Goal: Contribute content

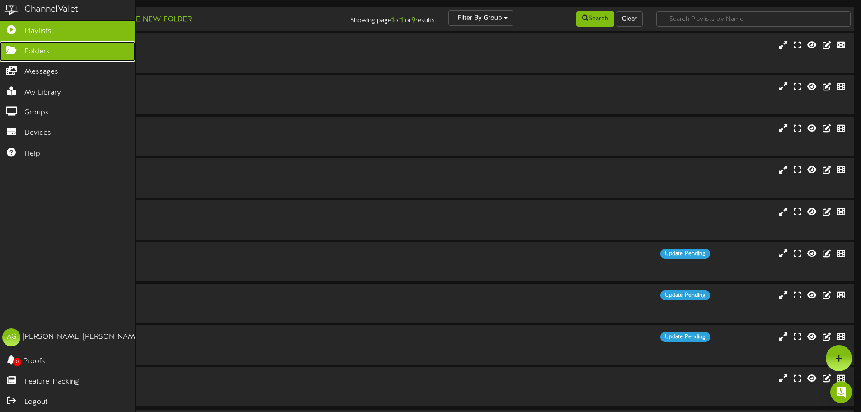
click at [11, 44] on link "Folders" at bounding box center [67, 51] width 135 height 20
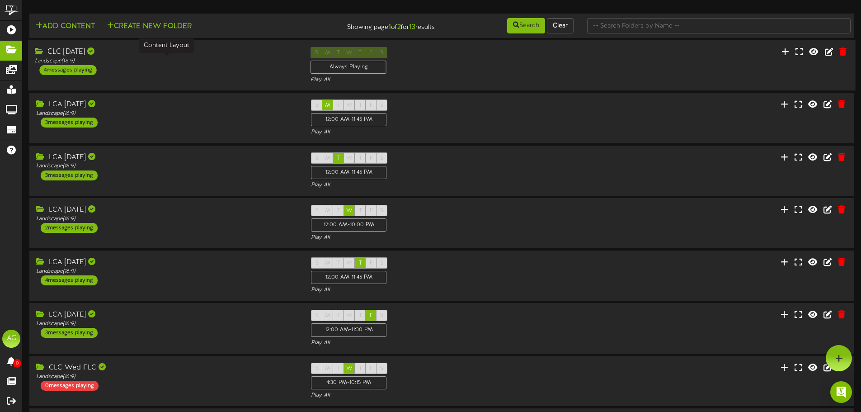
click at [166, 64] on div "Landscape ( 16:9 )" at bounding box center [166, 61] width 262 height 8
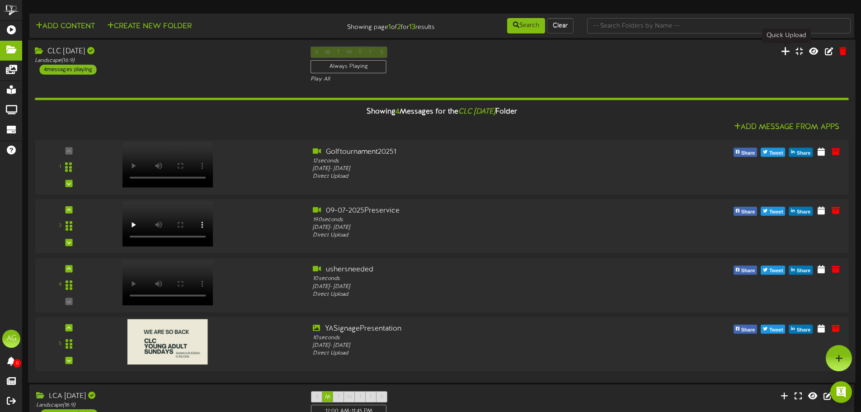
click at [788, 53] on icon at bounding box center [785, 51] width 9 height 10
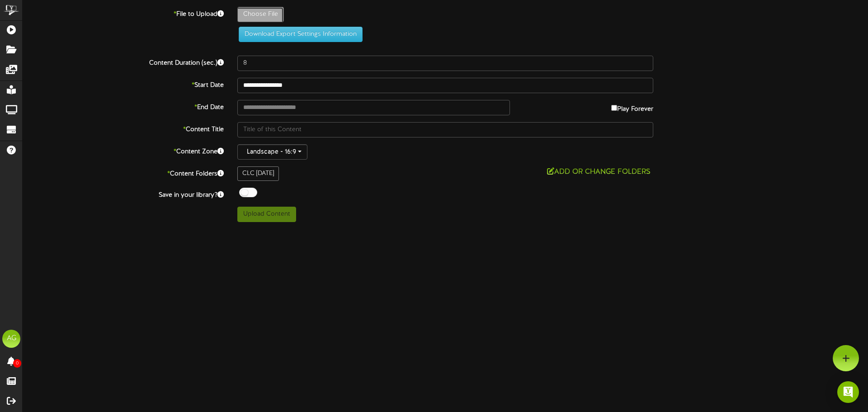
type input "**********"
type input "LGLaunchGraphic"
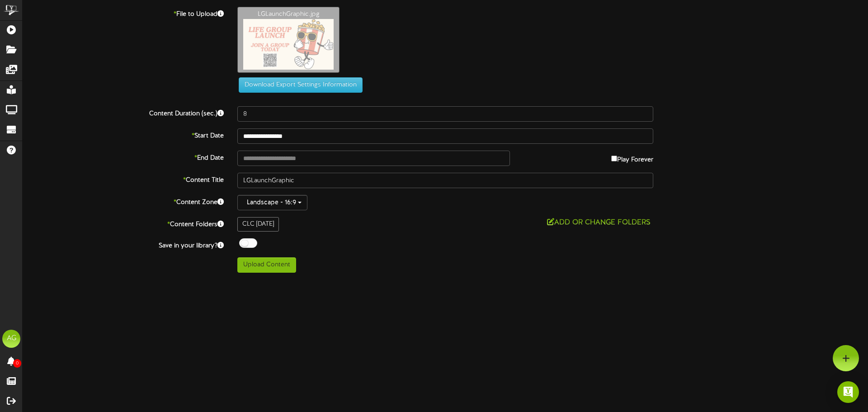
click at [250, 73] on div "LGLaunchGraphic.jpg" at bounding box center [553, 42] width 644 height 71
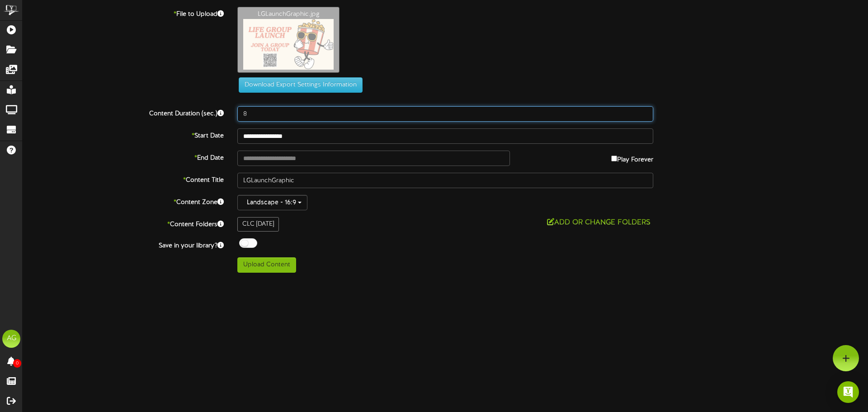
drag, startPoint x: 251, startPoint y: 113, endPoint x: 215, endPoint y: 114, distance: 36.2
click at [215, 114] on div "Content Duration (sec.) 8" at bounding box center [445, 113] width 859 height 15
type input "60"
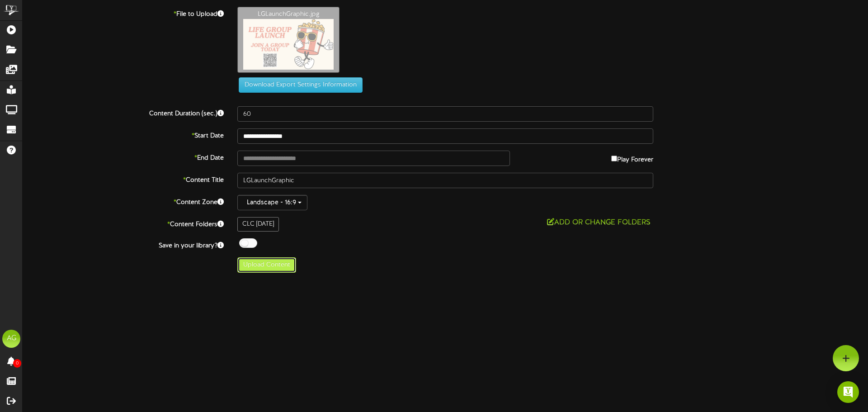
click at [261, 267] on button "Upload Content" at bounding box center [266, 264] width 59 height 15
type input "**********"
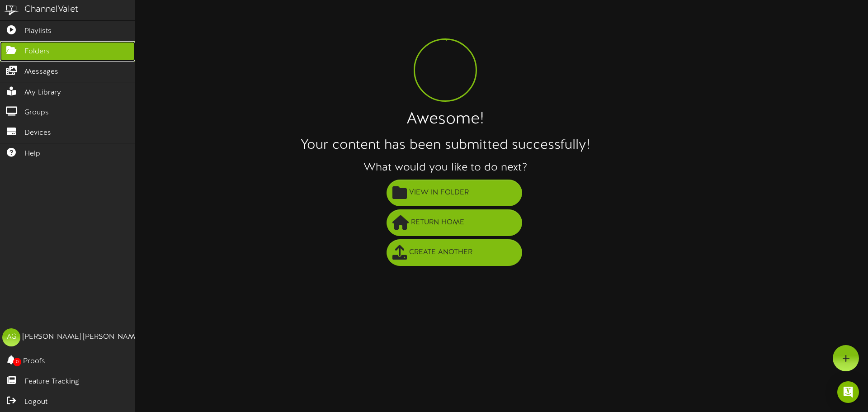
click at [12, 49] on icon at bounding box center [11, 49] width 23 height 7
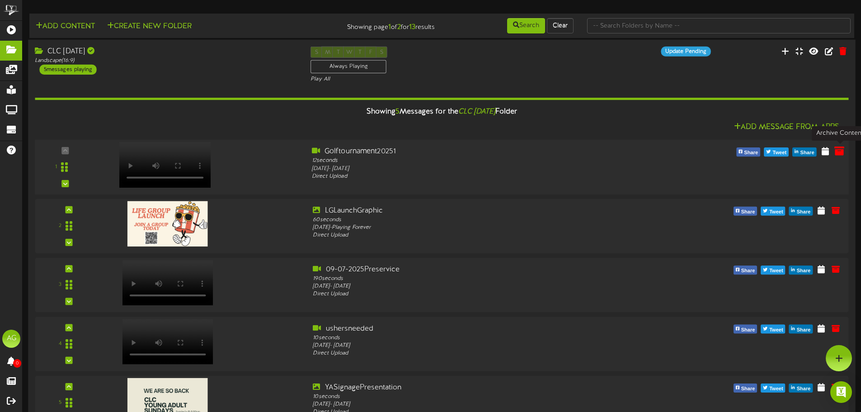
click at [839, 152] on icon at bounding box center [839, 151] width 10 height 10
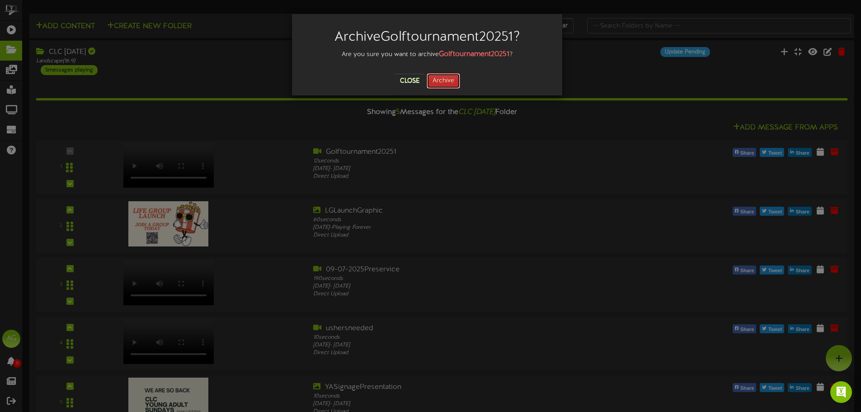
click at [442, 79] on button "Archive" at bounding box center [443, 80] width 33 height 15
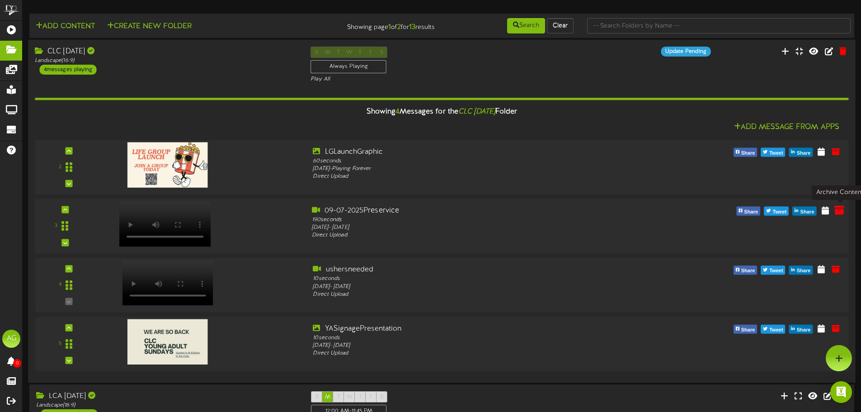
click at [840, 213] on icon at bounding box center [839, 210] width 10 height 10
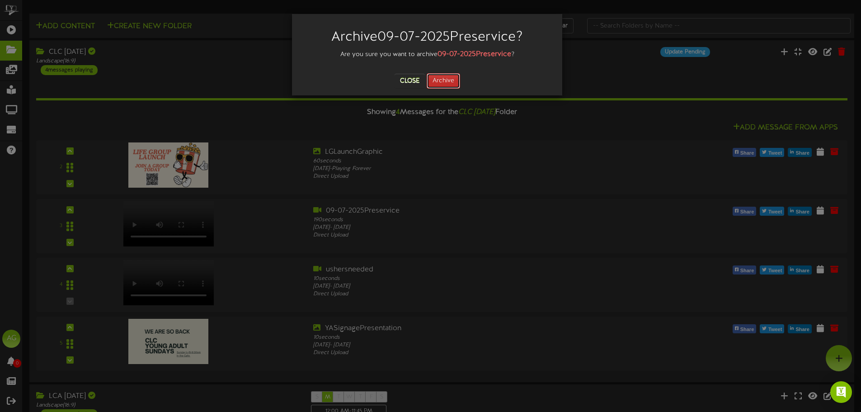
click at [451, 83] on button "Archive" at bounding box center [443, 80] width 33 height 15
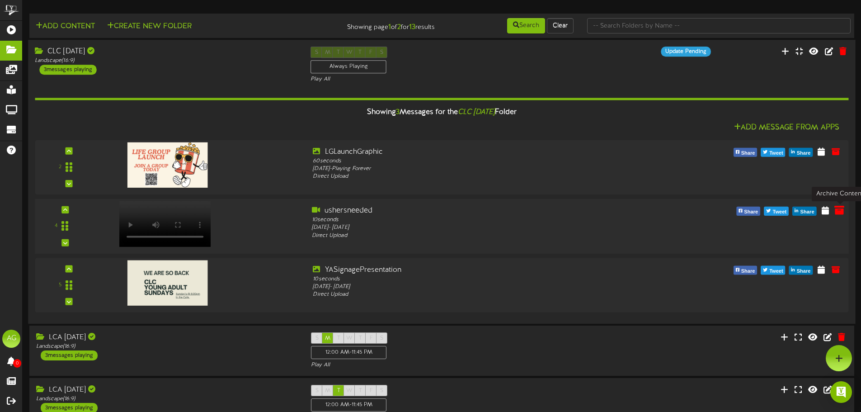
click at [841, 207] on icon at bounding box center [839, 210] width 10 height 10
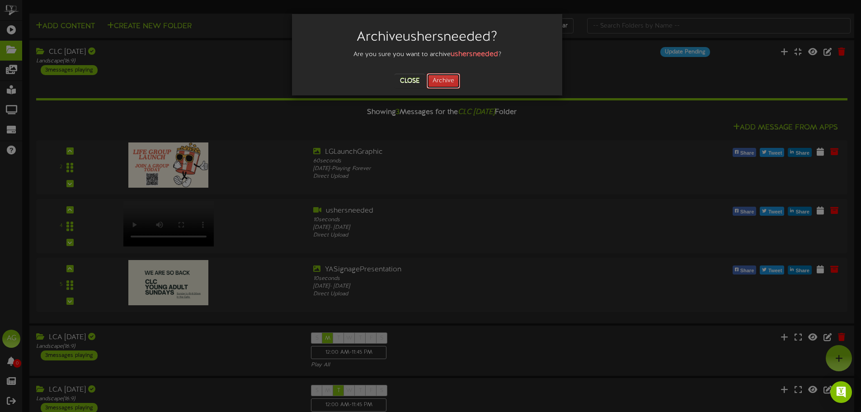
click at [443, 77] on button "Archive" at bounding box center [443, 80] width 33 height 15
